Goal: Contribute content

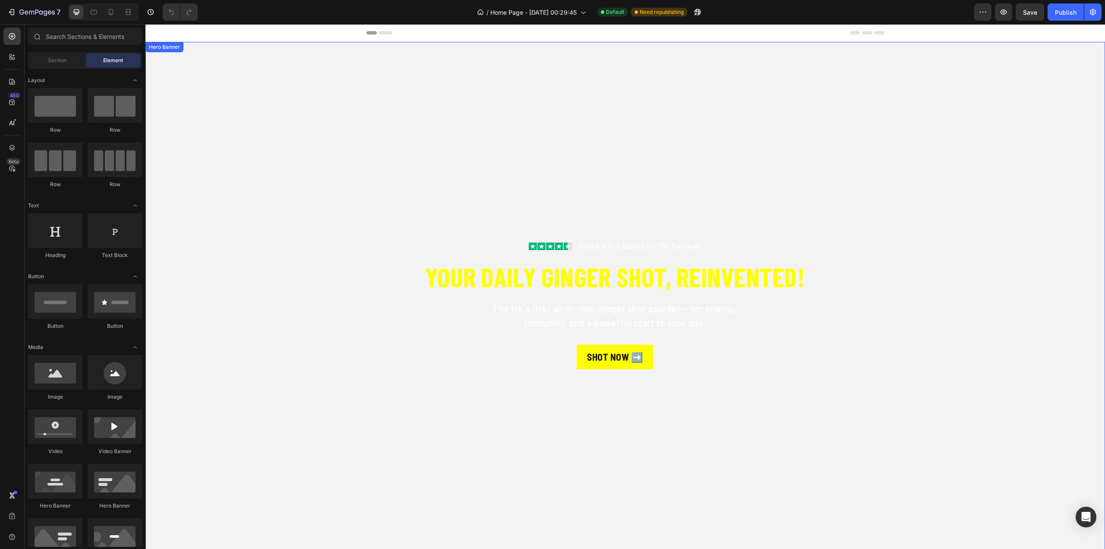
click at [316, 145] on video "Background Image" at bounding box center [625, 312] width 960 height 540
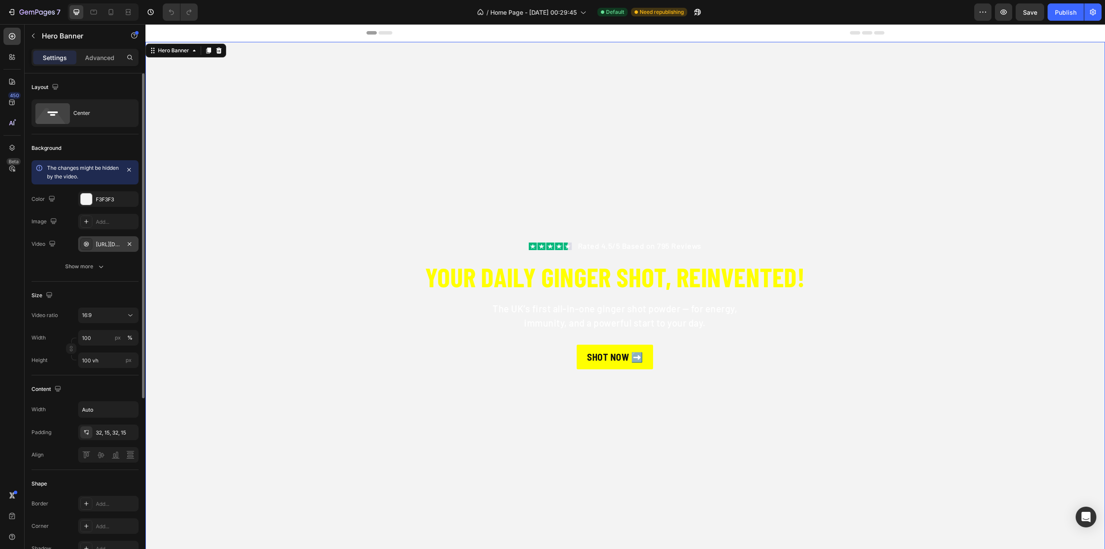
click at [107, 243] on div "[URL][DOMAIN_NAME]" at bounding box center [108, 244] width 25 height 8
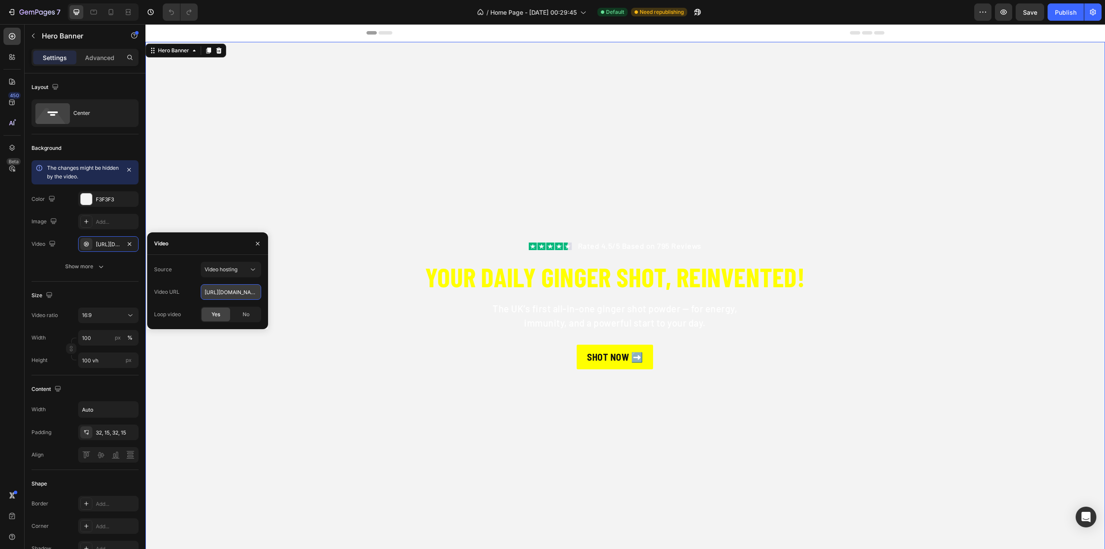
click at [235, 297] on input "[URL][DOMAIN_NAME]" at bounding box center [231, 292] width 60 height 16
paste input "9c031cd49a344f6ea5e94a5362bb6c90"
click at [220, 315] on span "Yes" at bounding box center [216, 314] width 9 height 8
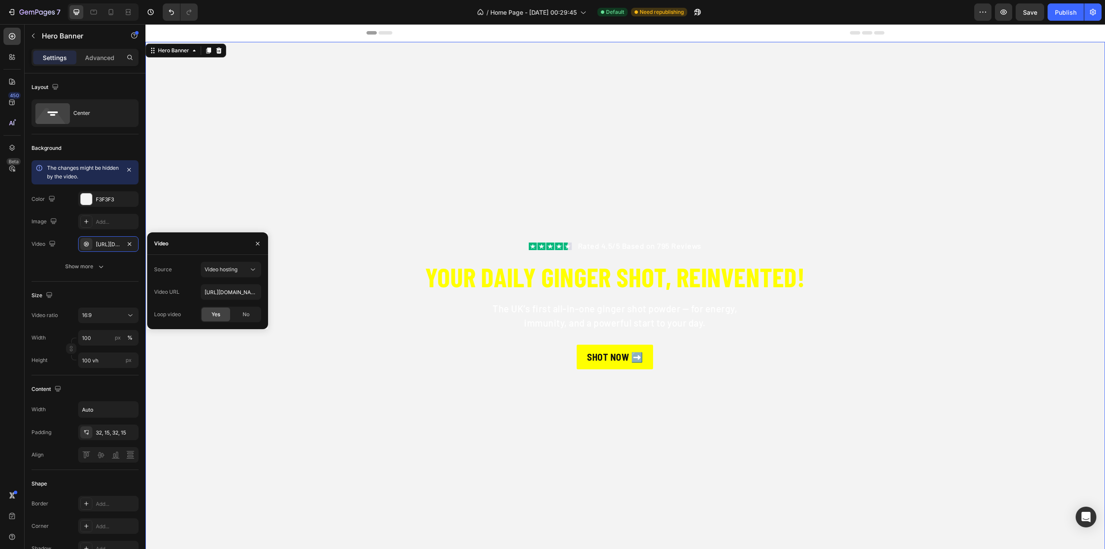
type input "[URL][DOMAIN_NAME]"
click at [186, 12] on icon "Undo/Redo" at bounding box center [189, 12] width 9 height 9
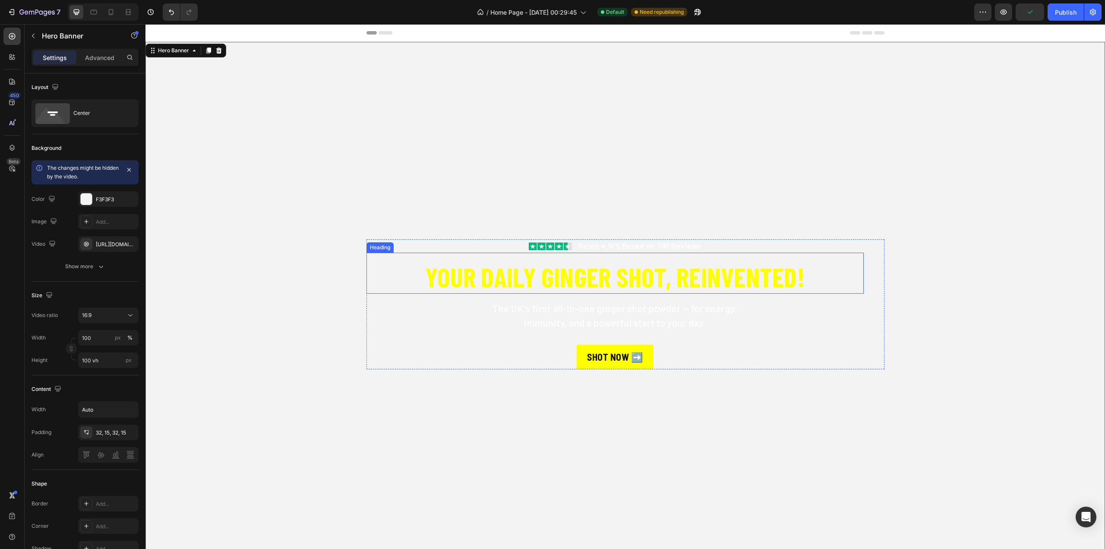
click at [731, 283] on h2 "YOUR DAILY GINGER SHOT, REINVENTED!" at bounding box center [614, 276] width 497 height 34
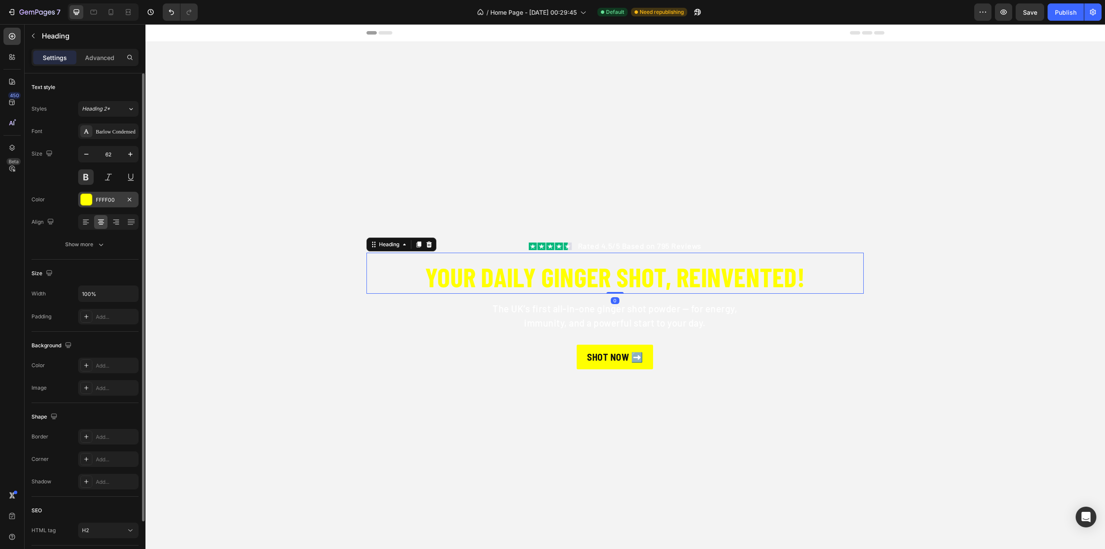
click at [84, 199] on div at bounding box center [86, 199] width 11 height 11
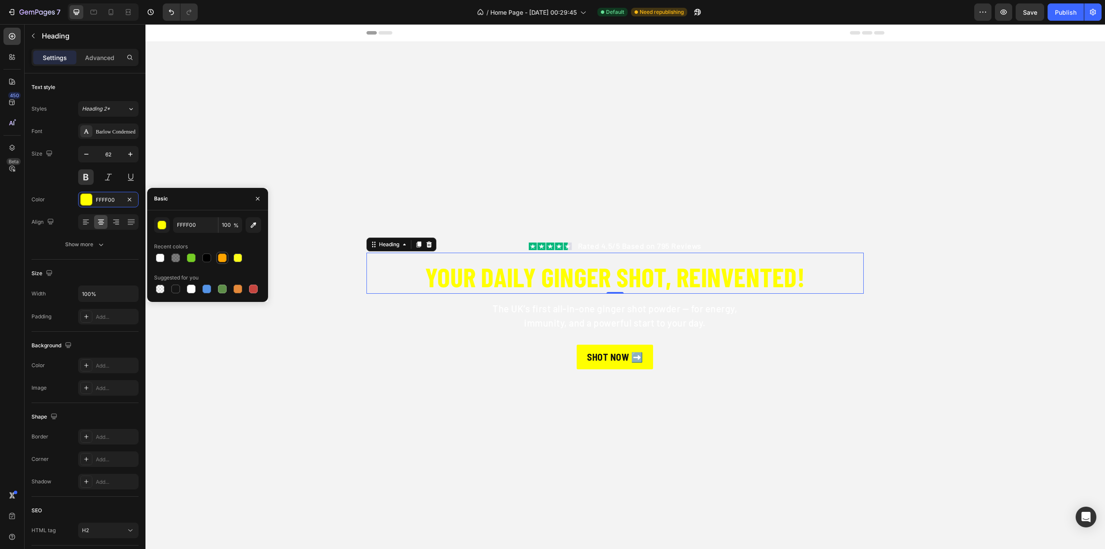
click at [223, 256] on div at bounding box center [222, 257] width 9 height 9
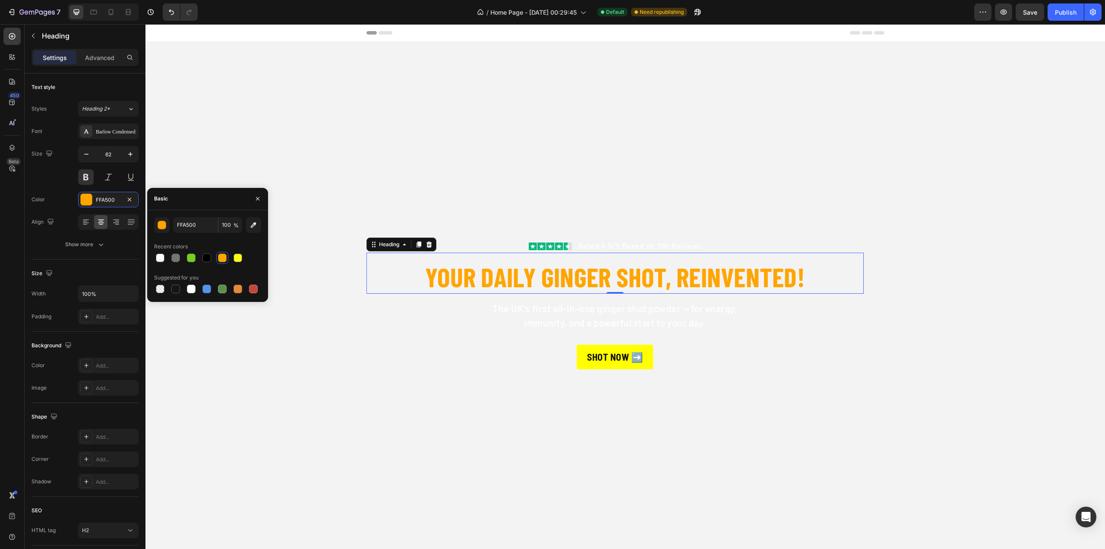
type input "FFFF00"
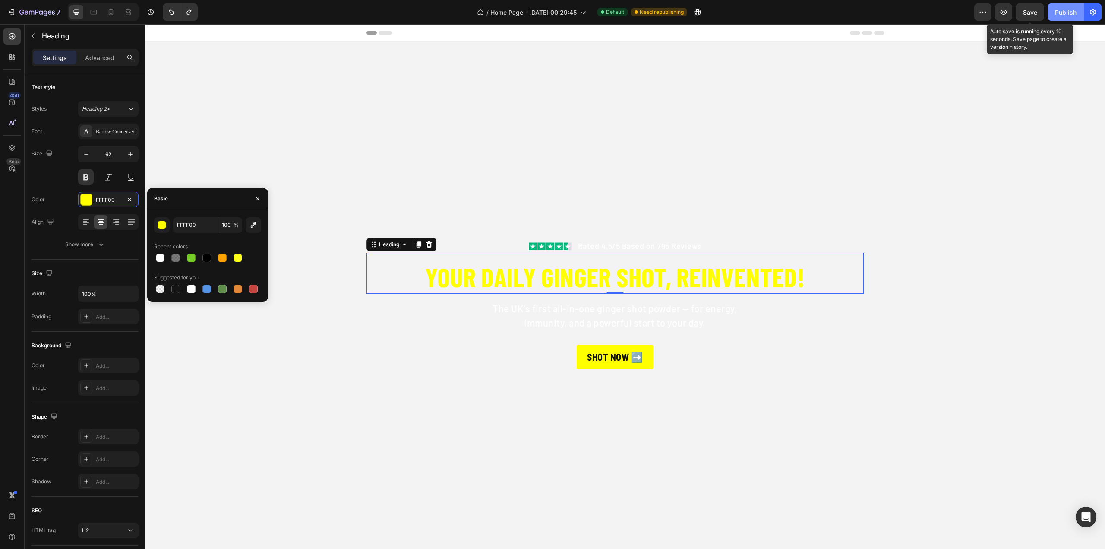
drag, startPoint x: 1033, startPoint y: 9, endPoint x: 1054, endPoint y: 13, distance: 20.9
click at [1033, 9] on span "Save" at bounding box center [1030, 12] width 14 height 7
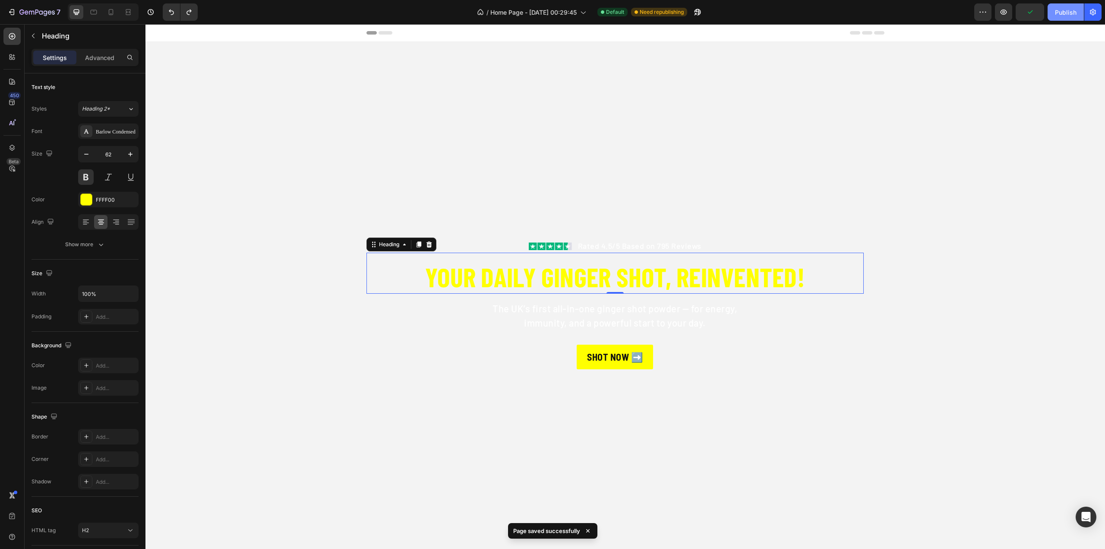
click at [1054, 13] on button "Publish" at bounding box center [1066, 11] width 36 height 17
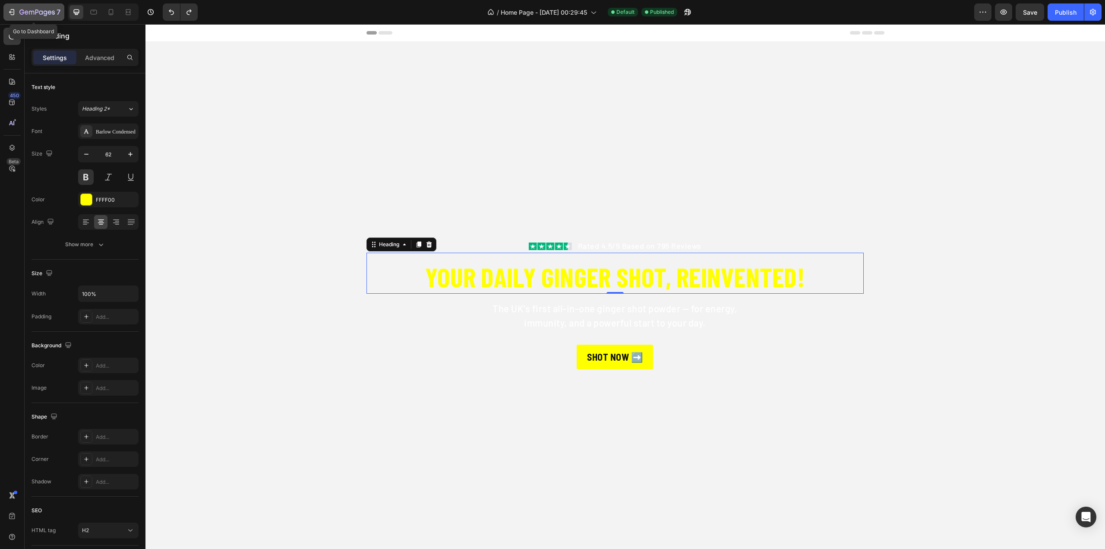
click at [29, 16] on icon "button" at bounding box center [36, 12] width 35 height 7
